Goal: Check status: Check status

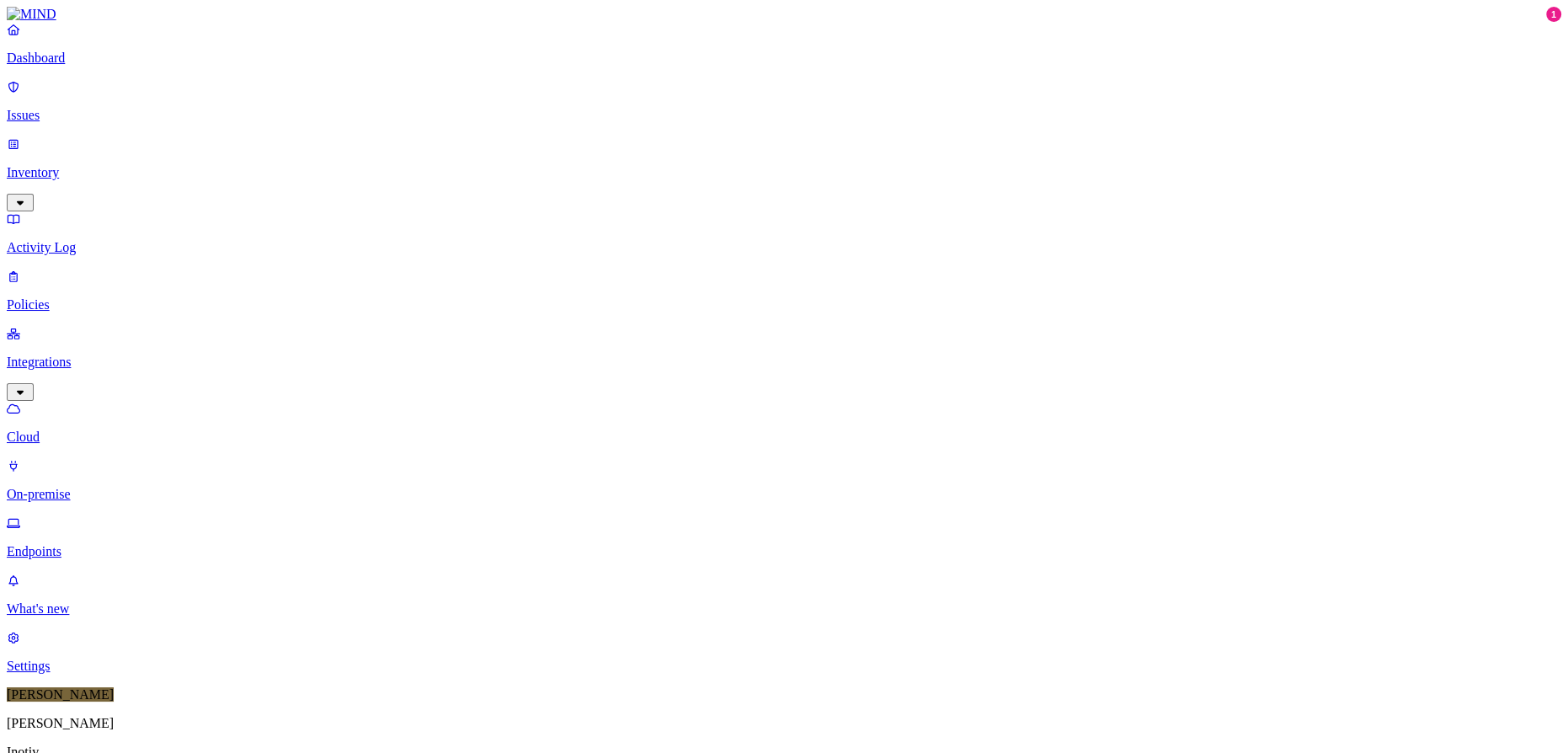
click at [494, 102] on div "Online" at bounding box center [494, 117] width 0 height 30
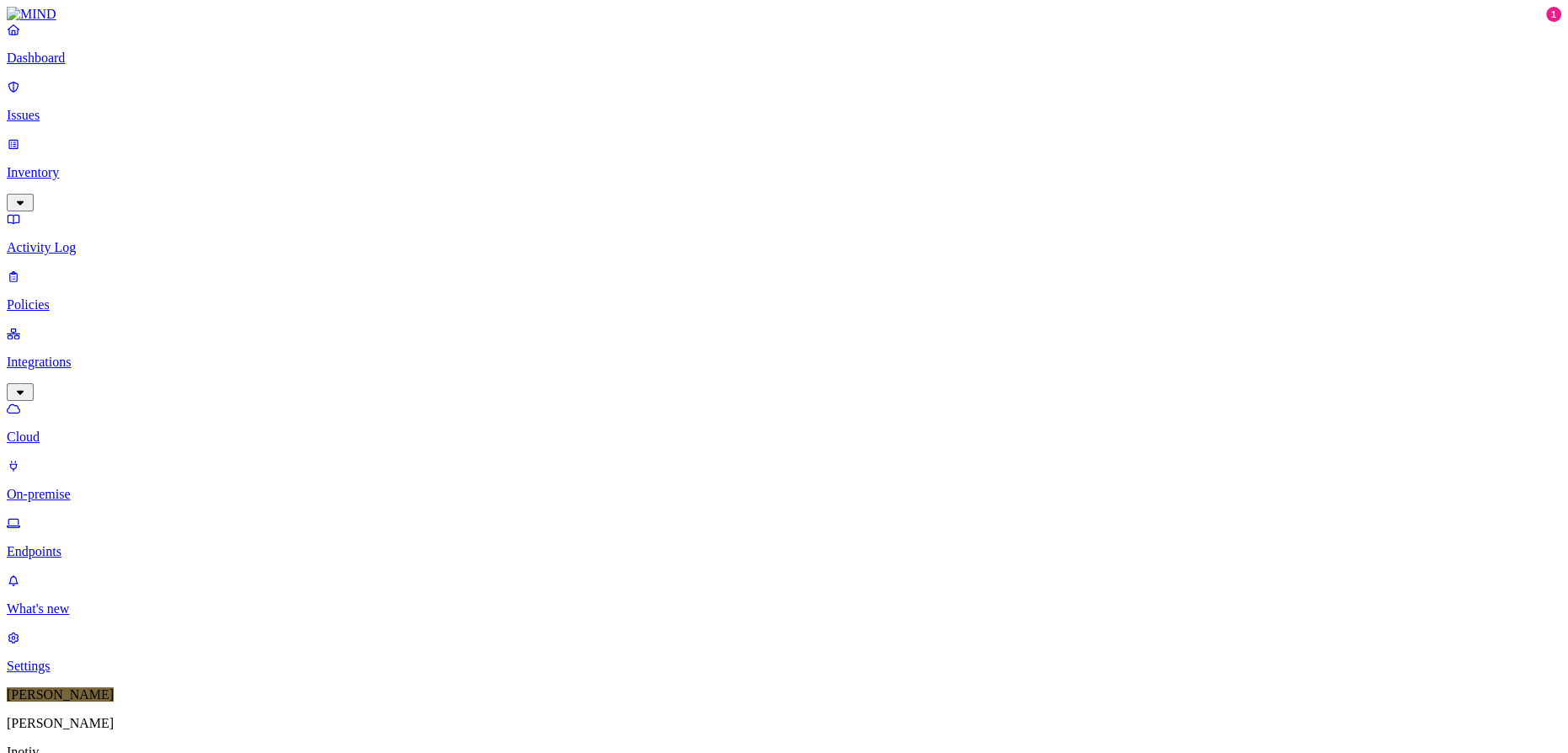
scroll to position [431, 0]
type input "ftc"
